Goal: Navigation & Orientation: Find specific page/section

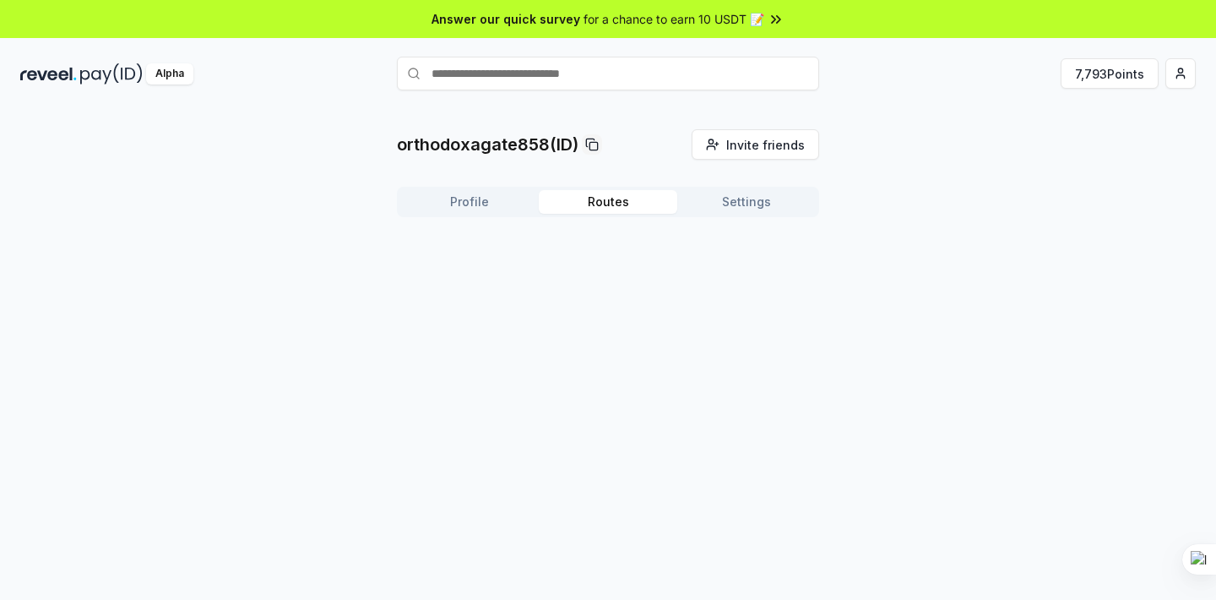
click at [660, 213] on button "Routes" at bounding box center [608, 202] width 139 height 24
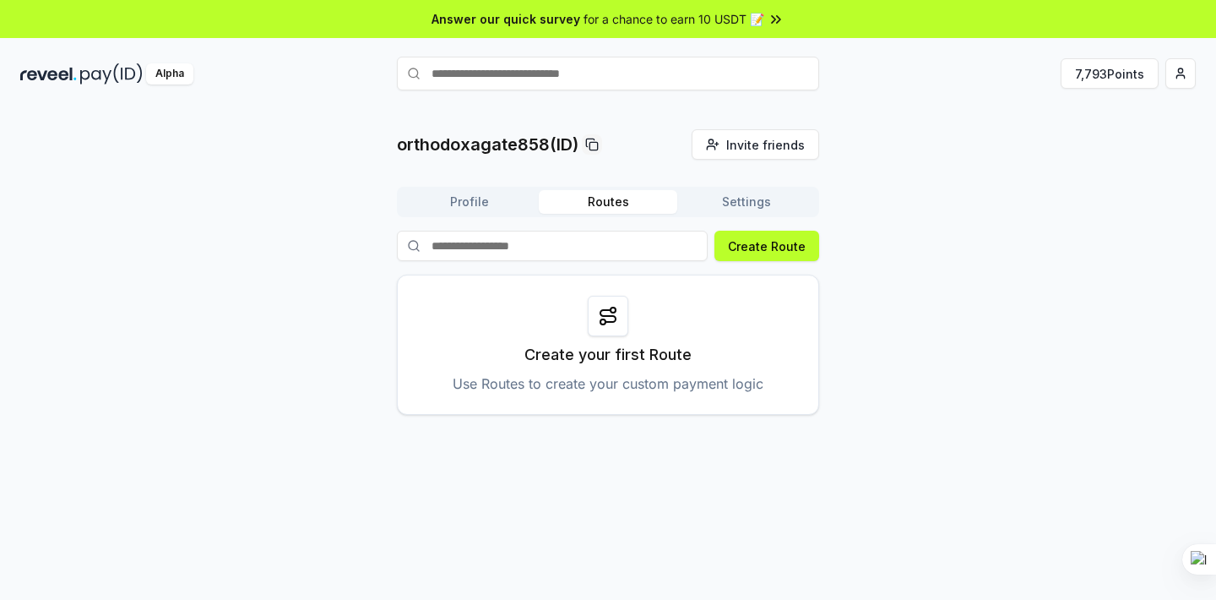
click at [741, 200] on button "Settings" at bounding box center [746, 202] width 139 height 24
